Goal: Task Accomplishment & Management: Manage account settings

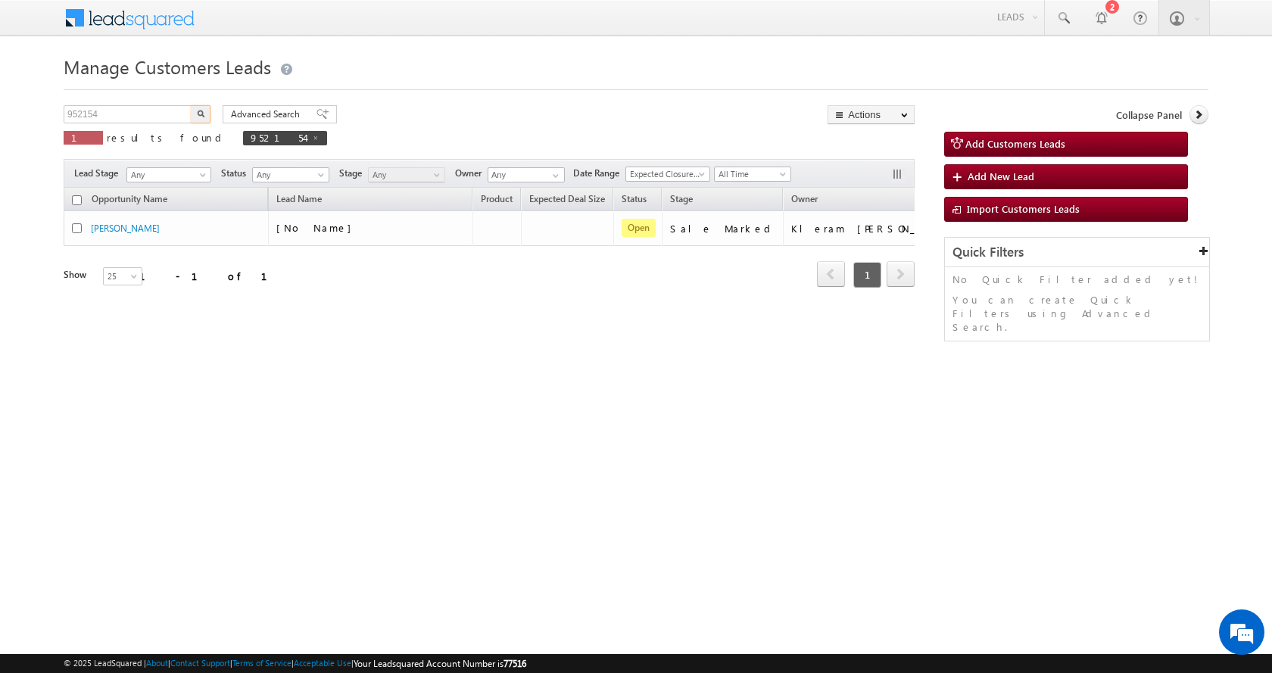
click at [74, 114] on input "952154" at bounding box center [128, 114] width 129 height 18
type input "965964"
click at [191, 105] on button "button" at bounding box center [201, 114] width 20 height 18
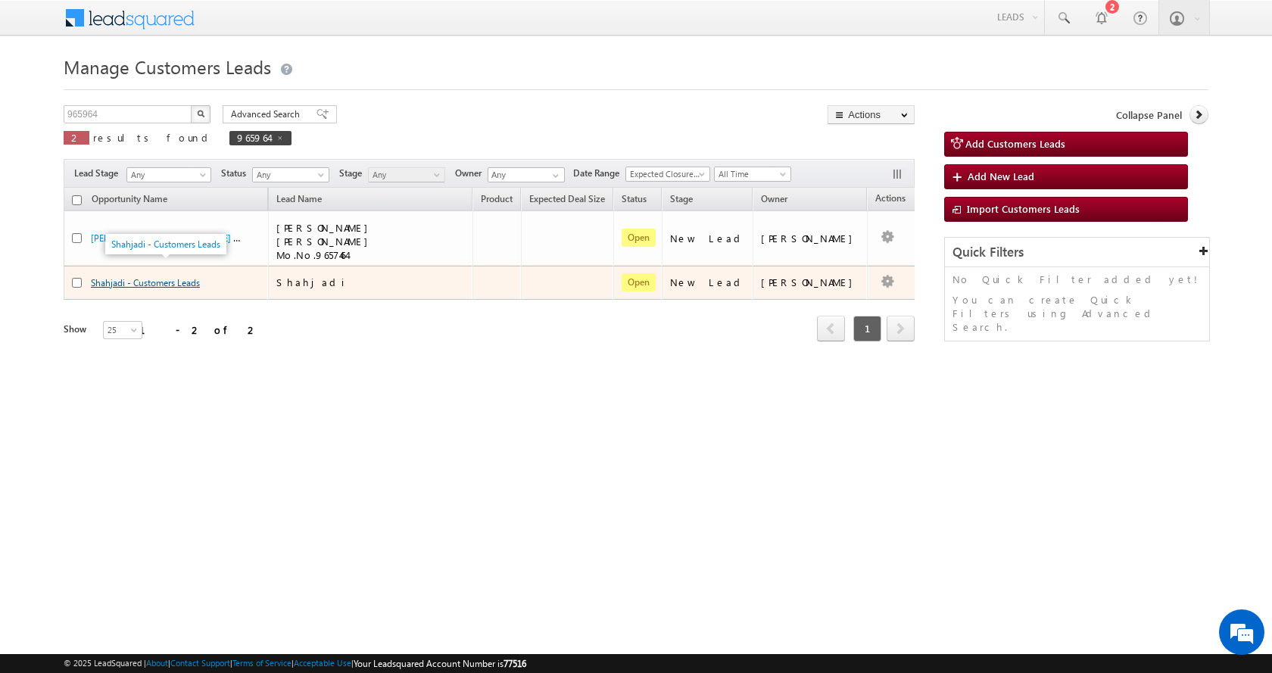
click at [153, 277] on link "Shahjadi - Customers Leads" at bounding box center [145, 282] width 109 height 11
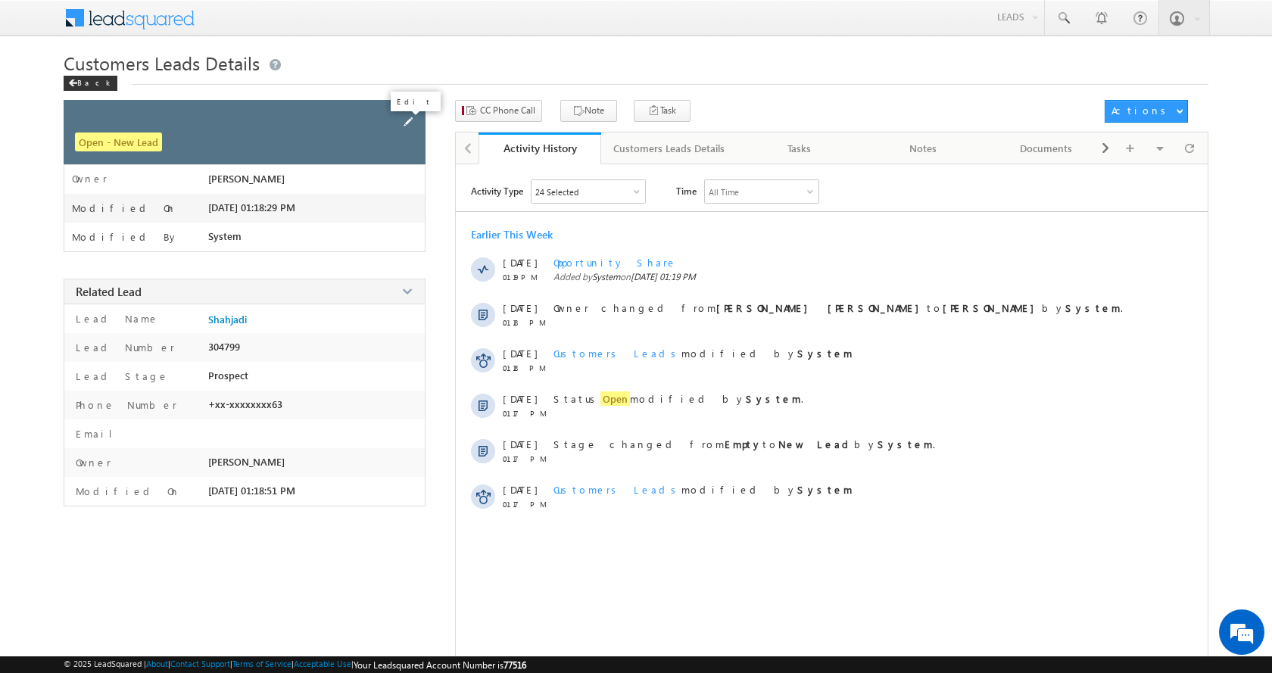
click at [407, 125] on span at bounding box center [408, 122] width 17 height 17
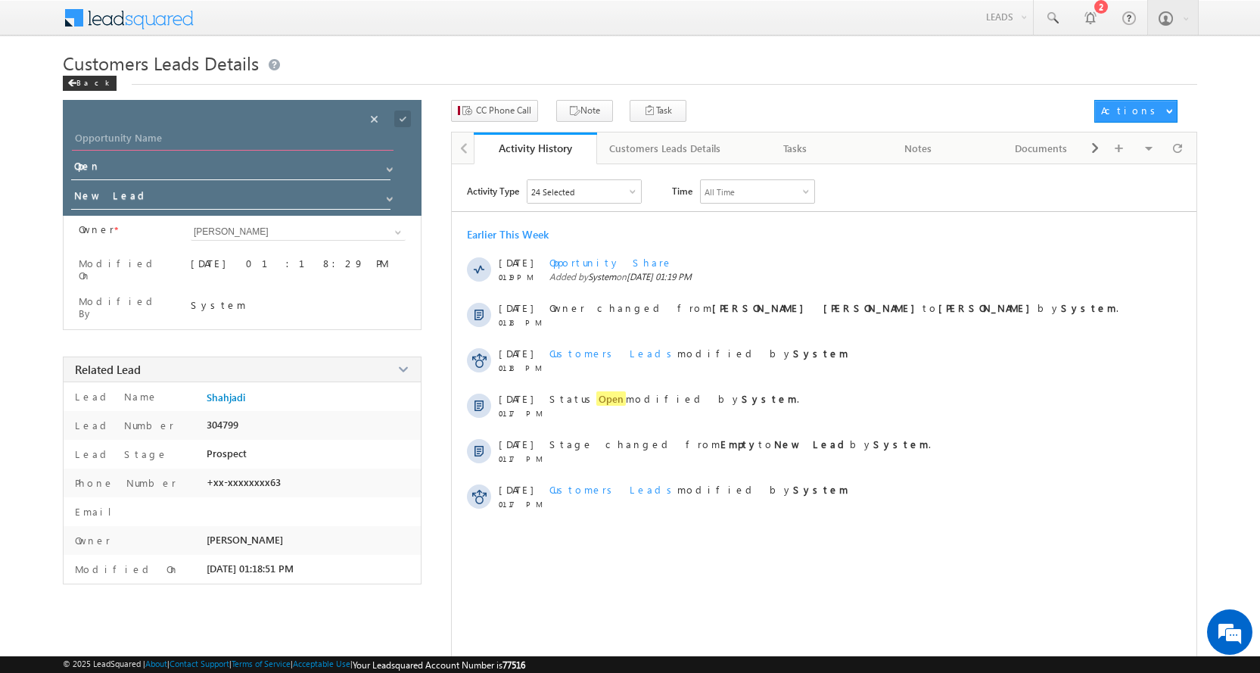
click at [122, 135] on input "Opportunity Name" at bounding box center [233, 139] width 322 height 21
paste input "Shahjadi"
type input "Shahjadi"
click at [389, 199] on span at bounding box center [390, 199] width 12 height 12
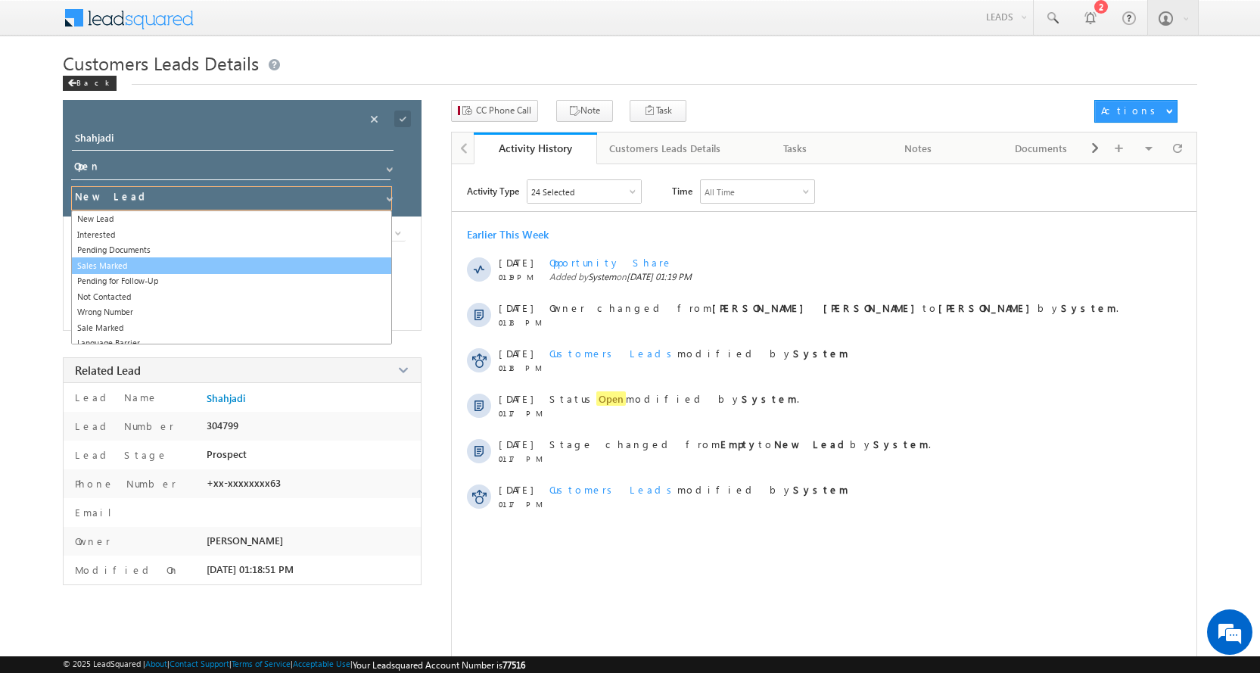
click at [125, 262] on link "Sales Marked" at bounding box center [231, 265] width 321 height 17
type input "Sales Marked"
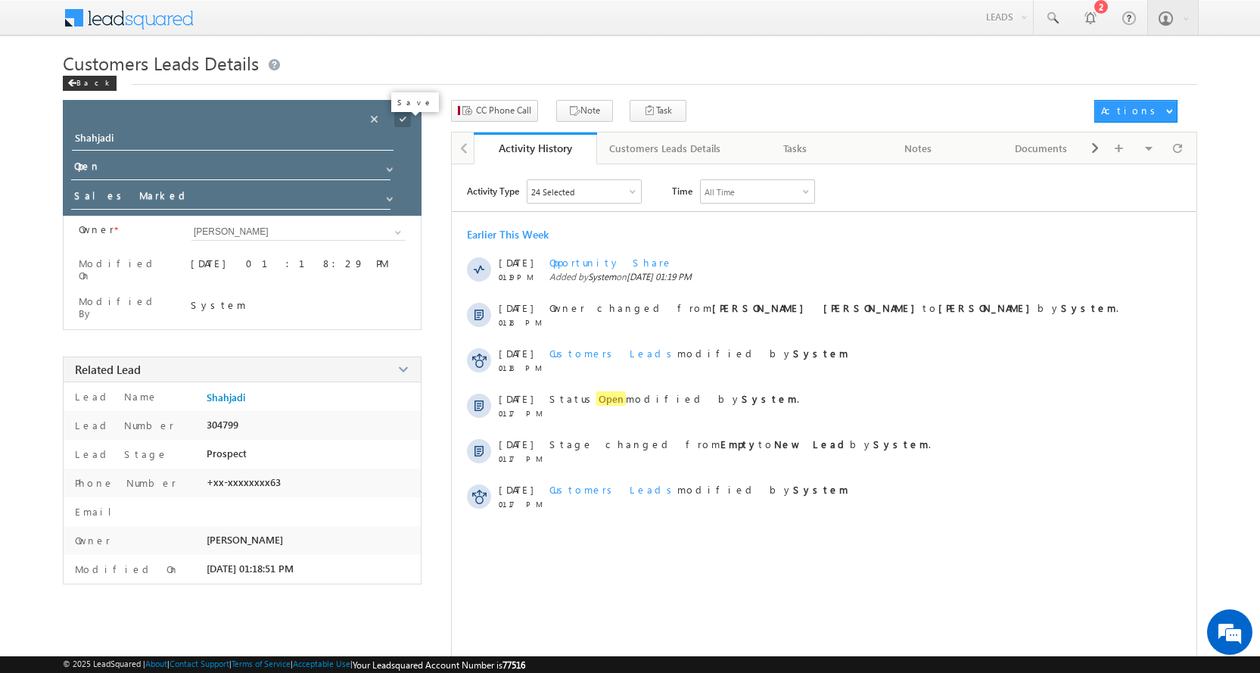
click at [402, 117] on span at bounding box center [402, 119] width 17 height 17
click at [496, 120] on button "CC Phone Call" at bounding box center [494, 111] width 87 height 22
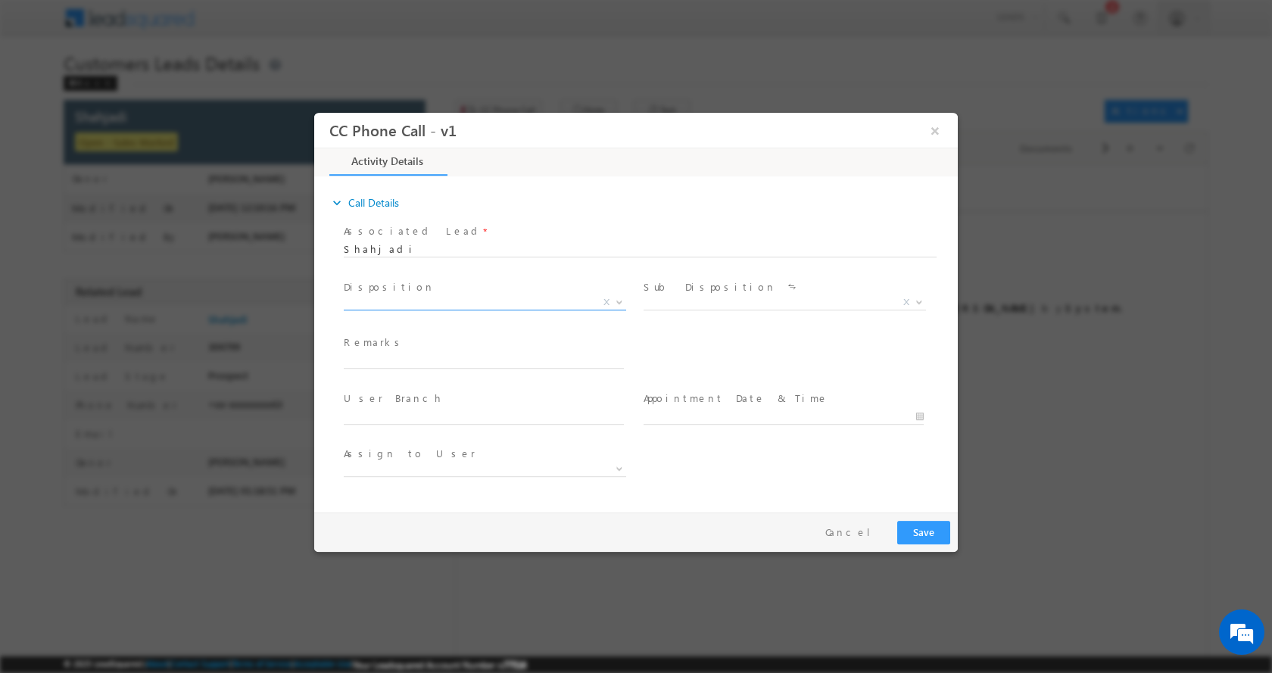
click at [617, 304] on span at bounding box center [617, 301] width 15 height 20
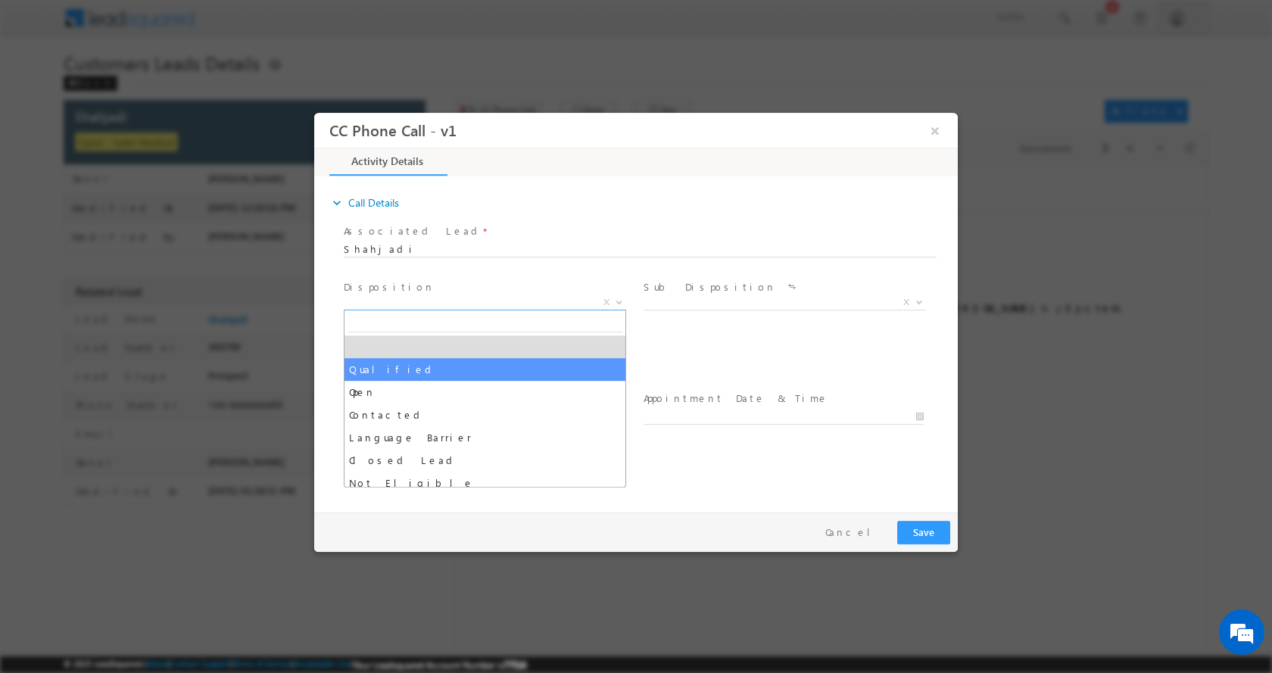
select select "Qualified"
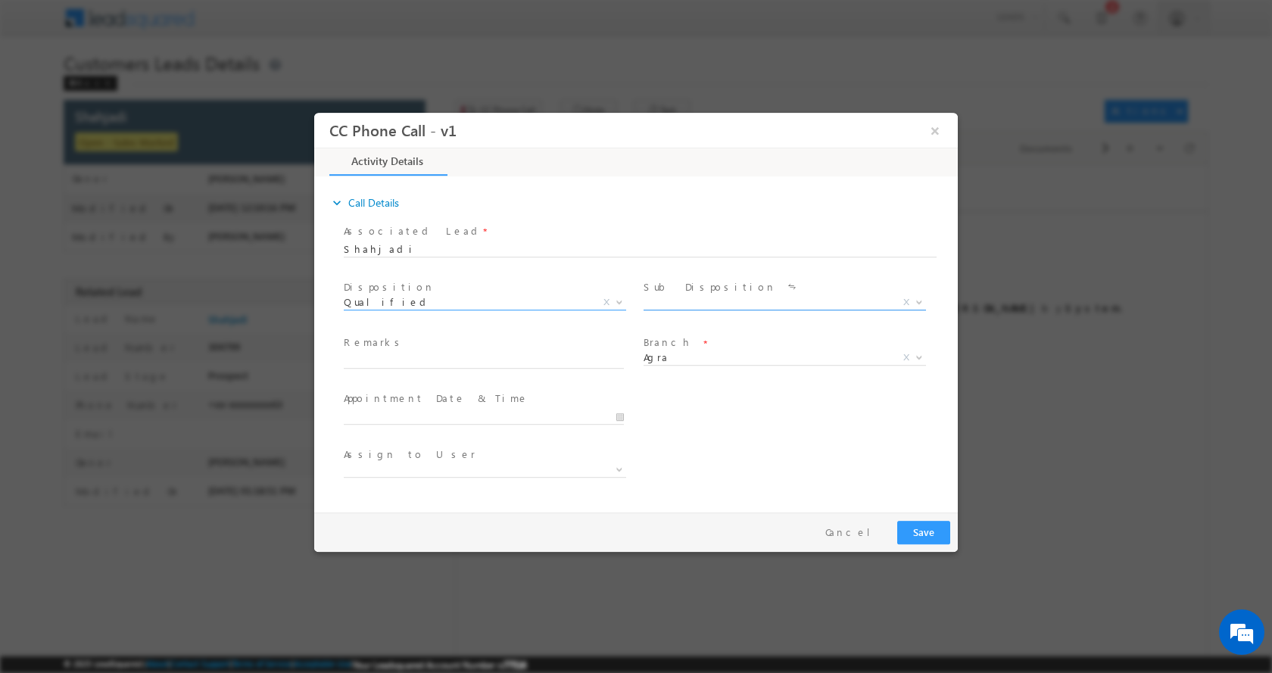
click at [914, 304] on span at bounding box center [917, 301] width 15 height 20
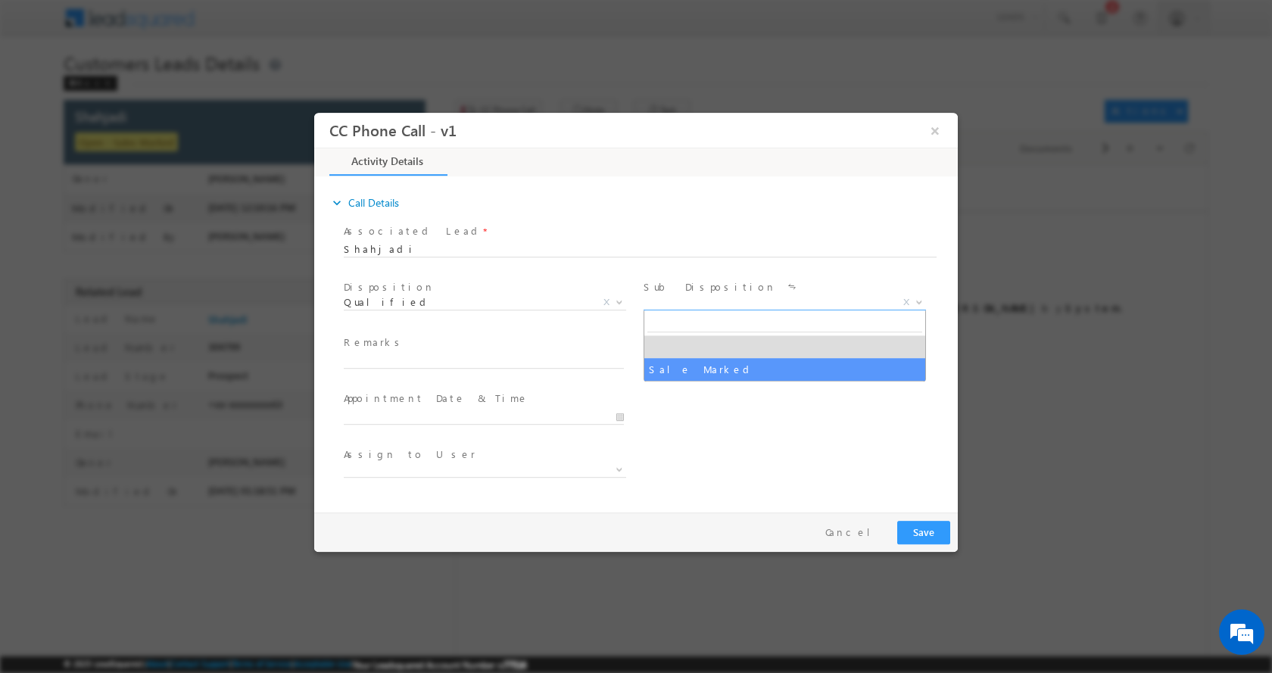
select select "Sale Marked"
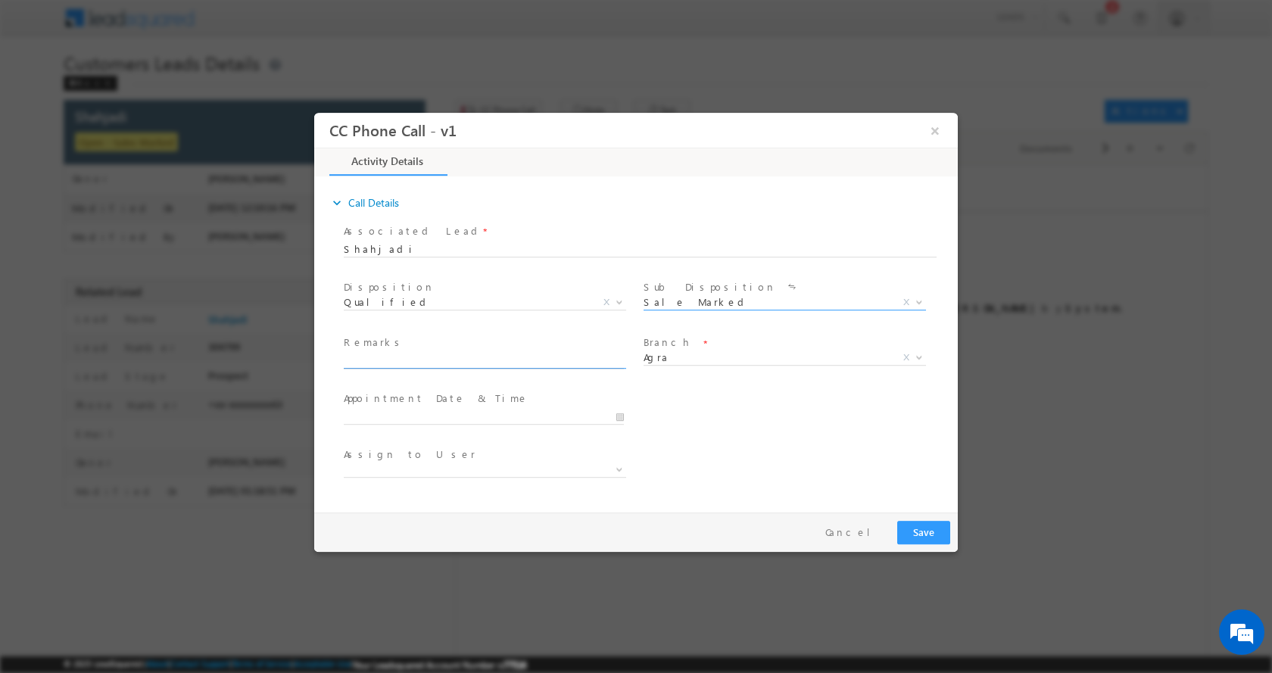
click at [441, 357] on input "text" at bounding box center [484, 360] width 280 height 15
click at [394, 364] on input "text" at bounding box center [484, 360] width 280 height 15
paste input "Shahjadi-9760692463-TOP UP - 4 L-PIN CODE-282006 TO AGRA"
type input "Shahjadi-9760692463-TOP UP - 4 L-PIN CODE-282006 TO AGRA"
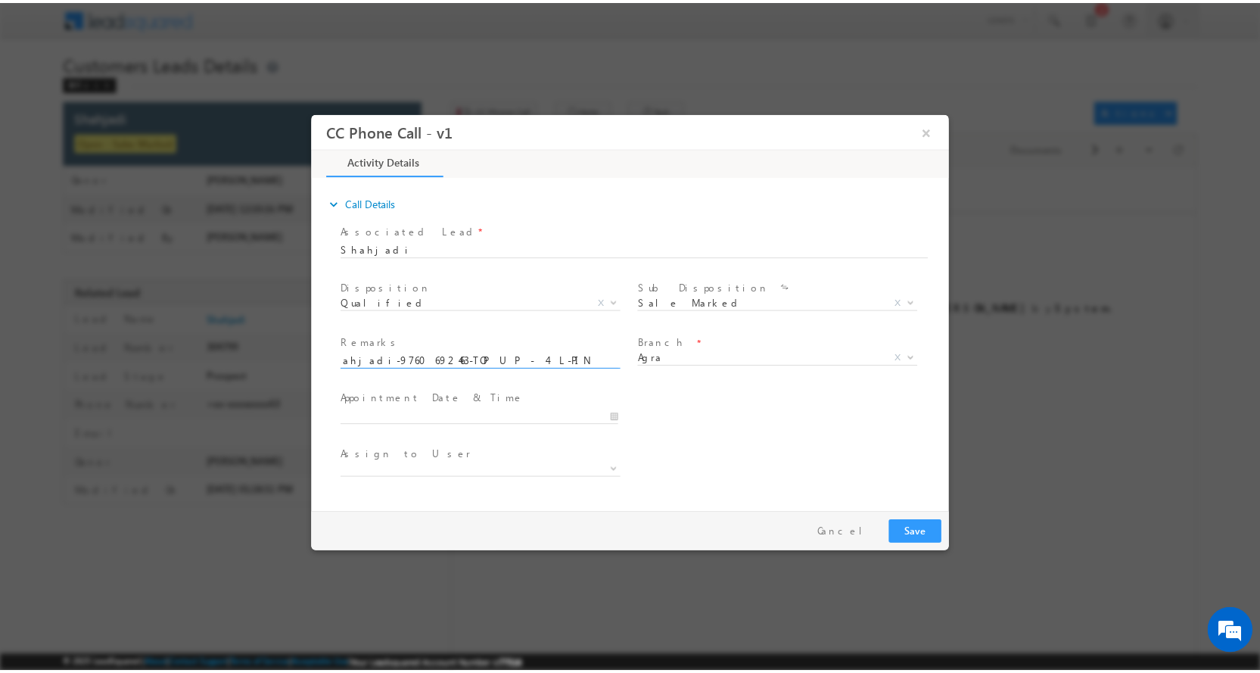
scroll to position [0, 0]
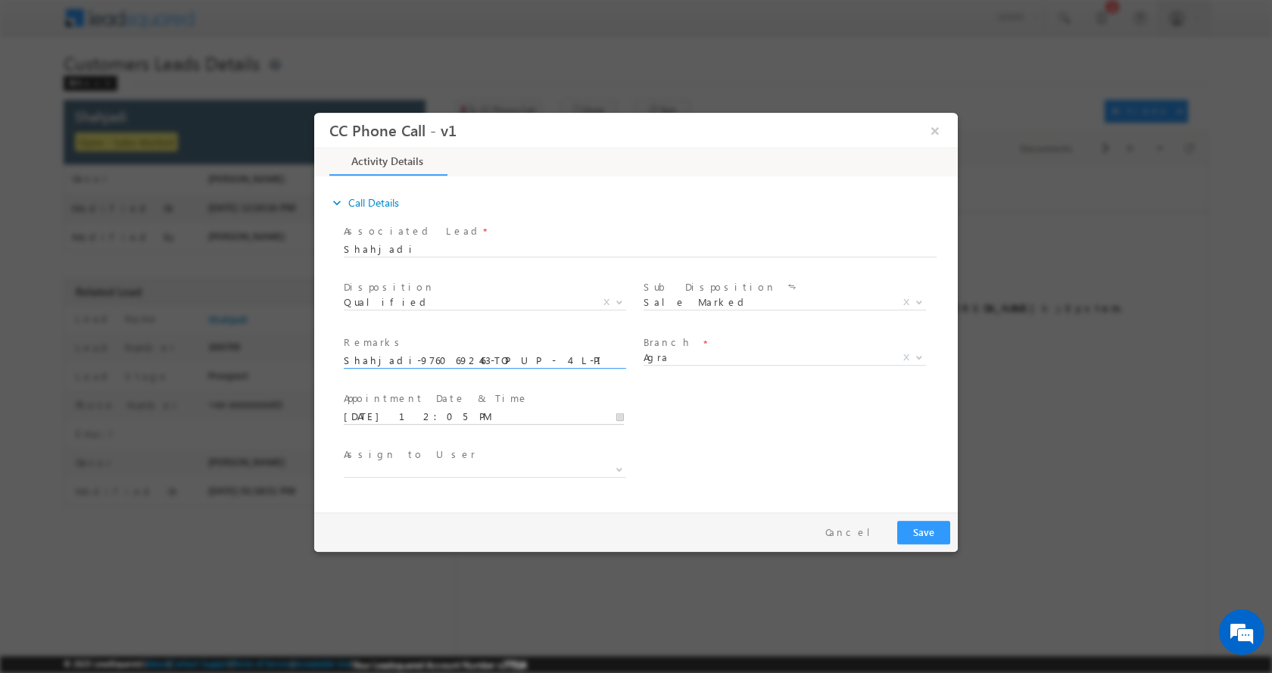
click at [618, 416] on input "10/08/2025 12:05 PM" at bounding box center [484, 416] width 280 height 15
type input "10/08/2025 1:05 PM"
type input "01"
click at [401, 392] on span at bounding box center [401, 390] width 11 height 11
type input "10/08/2025 2:05 PM"
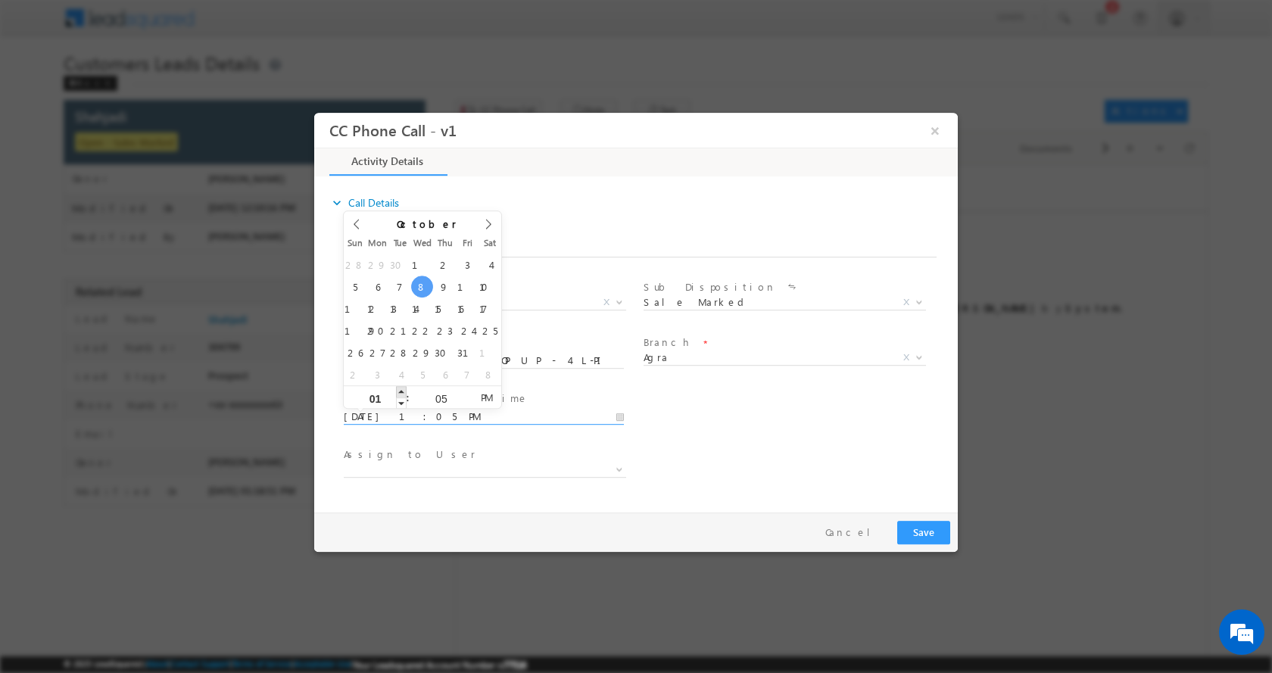
type input "02"
click at [401, 392] on span at bounding box center [401, 390] width 11 height 11
type input "10/08/2025 3:05 PM"
type input "03"
click at [401, 392] on span at bounding box center [401, 390] width 11 height 11
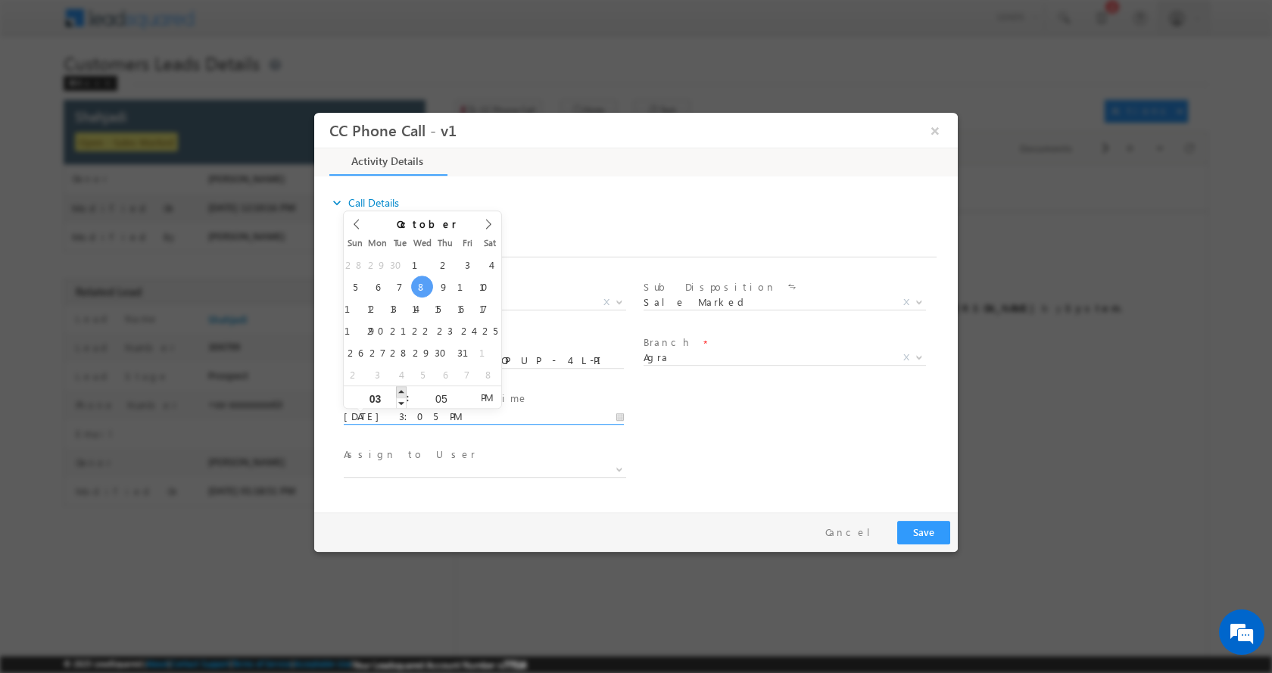
type input "10/08/2025 4:05 PM"
type input "04"
click at [401, 392] on span at bounding box center [401, 390] width 11 height 11
type input "10/08/2025 5:05 PM"
type input "05"
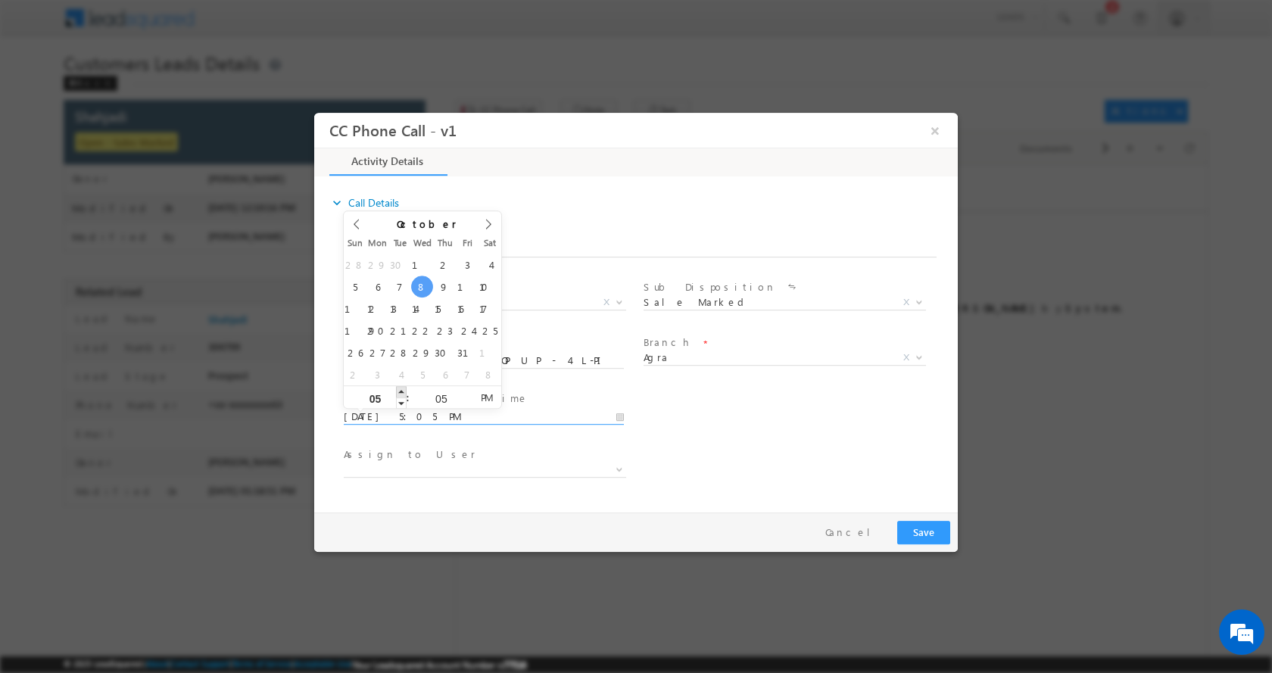
click at [401, 392] on span at bounding box center [401, 390] width 11 height 11
click at [920, 530] on button "Save" at bounding box center [923, 531] width 53 height 23
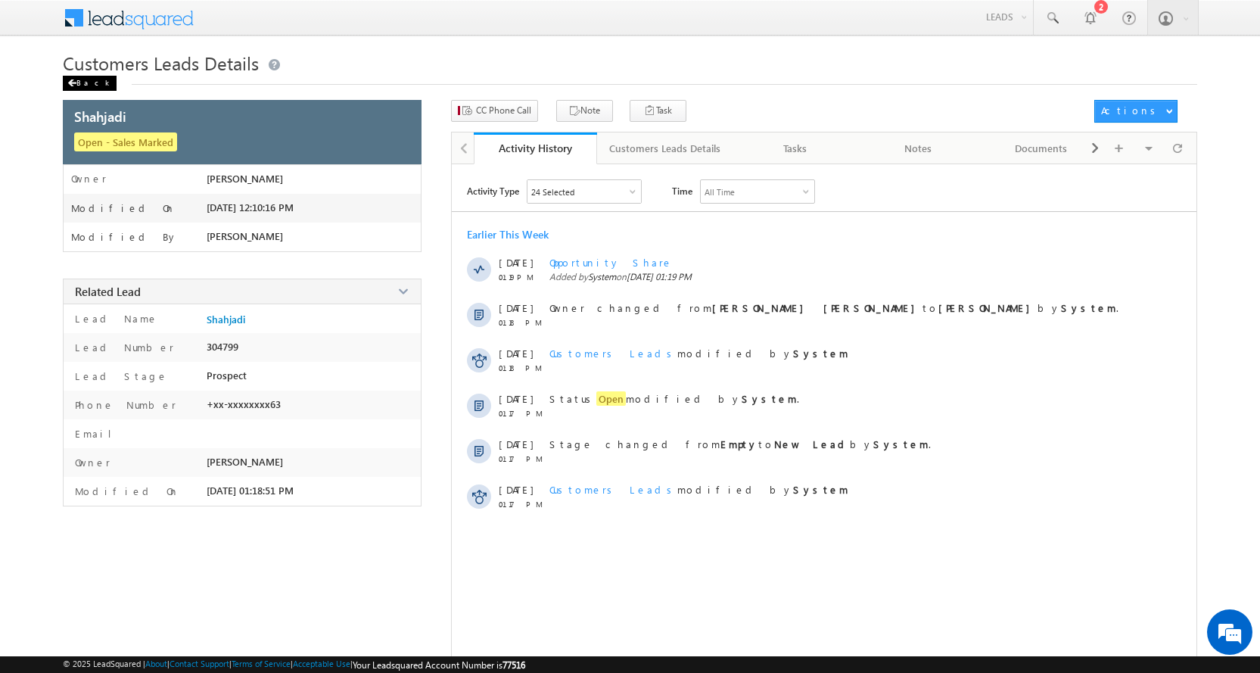
click at [72, 83] on span at bounding box center [71, 83] width 9 height 8
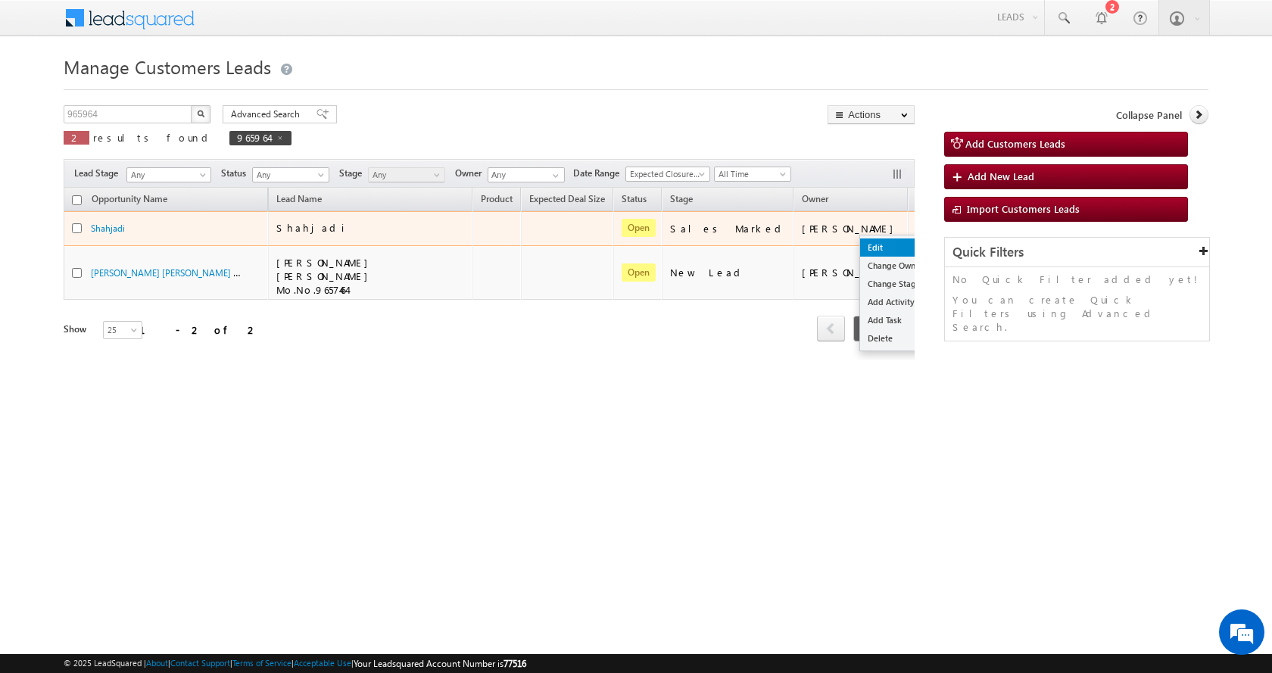
click at [860, 245] on link "Edit" at bounding box center [898, 247] width 76 height 18
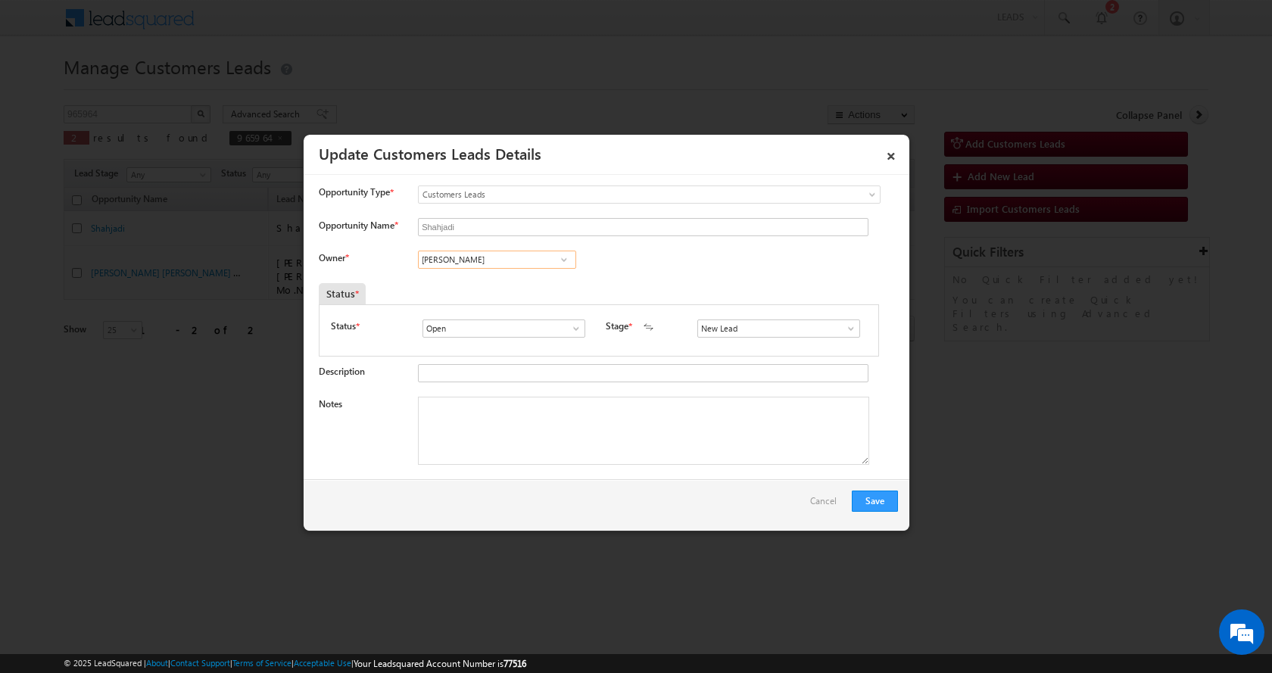
click at [462, 258] on input "[PERSON_NAME]" at bounding box center [497, 260] width 158 height 18
paste input "[PERSON_NAME]"
click at [501, 285] on span "[EMAIL_ADDRESS][PERSON_NAME][DOMAIN_NAME]" at bounding box center [492, 288] width 136 height 11
type input "[PERSON_NAME]"
click at [475, 416] on textarea "Notes" at bounding box center [643, 431] width 451 height 68
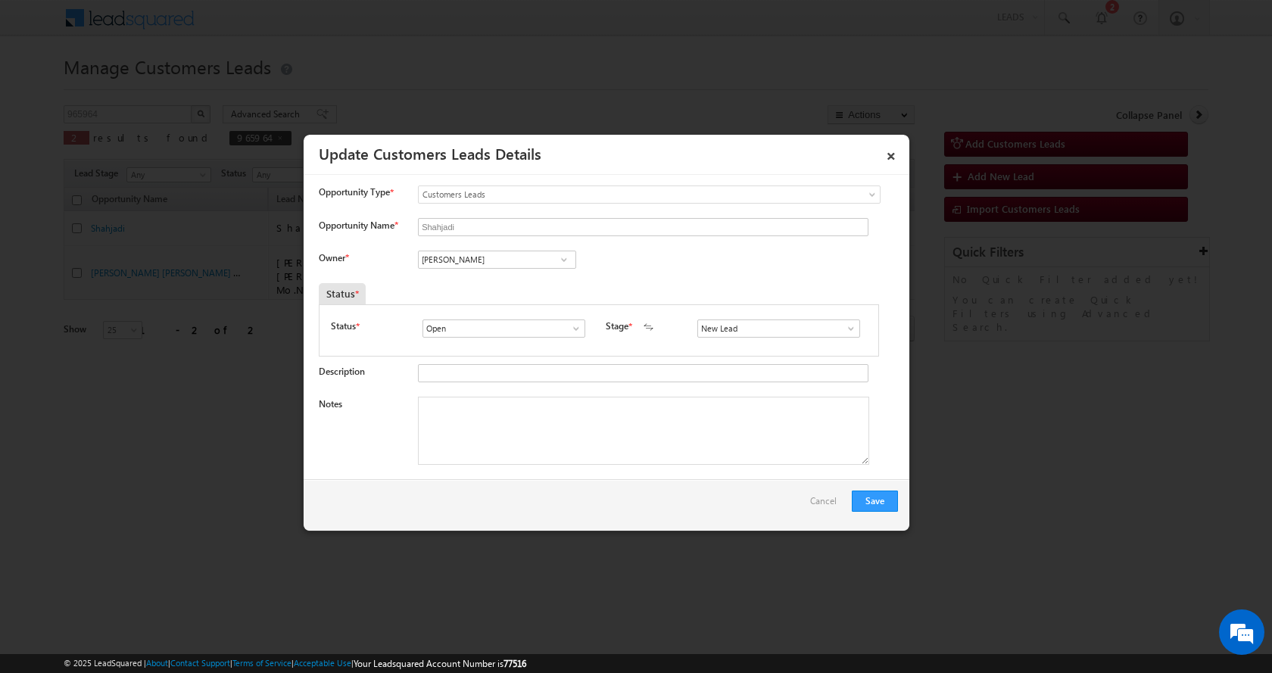
click at [843, 332] on span at bounding box center [850, 328] width 15 height 12
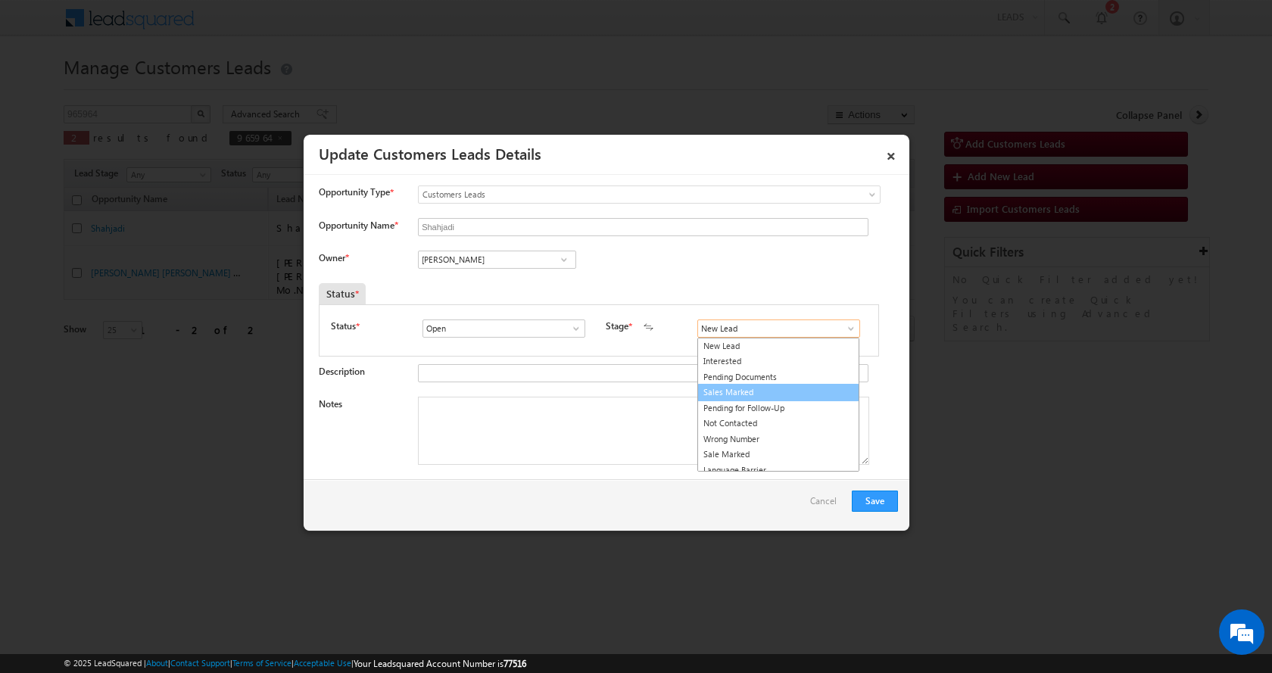
click at [737, 393] on link "Sales Marked" at bounding box center [778, 392] width 162 height 17
type input "Sales Marked"
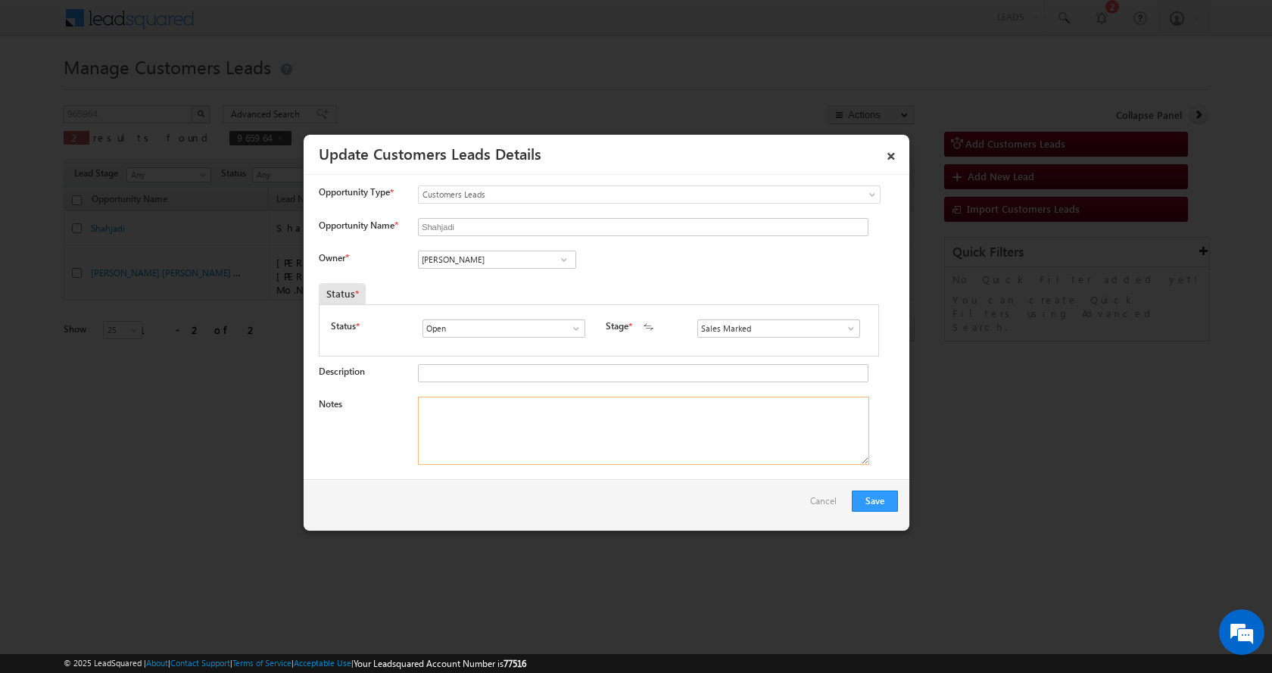
click at [528, 435] on textarea "Notes" at bounding box center [643, 431] width 451 height 68
paste textarea "Shahjadi-9760692463-TOP UP - 4 L-PIN CODE-282006 TO AGRA"
type textarea "Shahjadi-9760692463-TOP UP - 4 L-PIN CODE-282006 TO AGRA"
click at [861, 505] on button "Save" at bounding box center [875, 500] width 46 height 21
